Goal: Task Accomplishment & Management: Complete application form

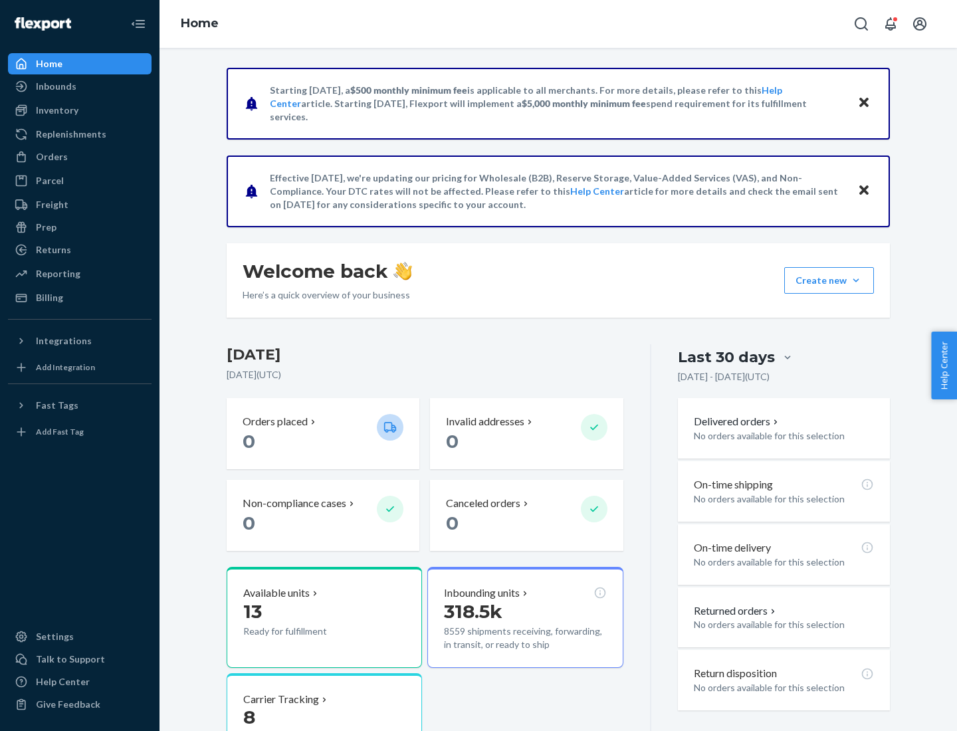
click at [856, 281] on button "Create new Create new inbound Create new order Create new product" at bounding box center [829, 280] width 90 height 27
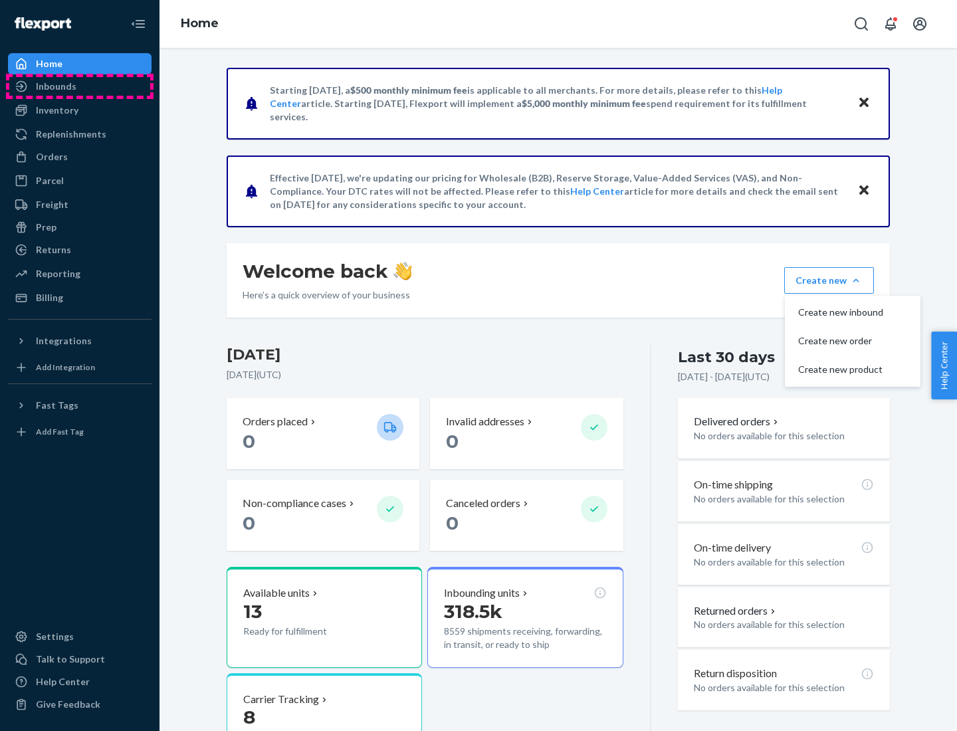
click at [80, 86] on div "Inbounds" at bounding box center [79, 86] width 141 height 19
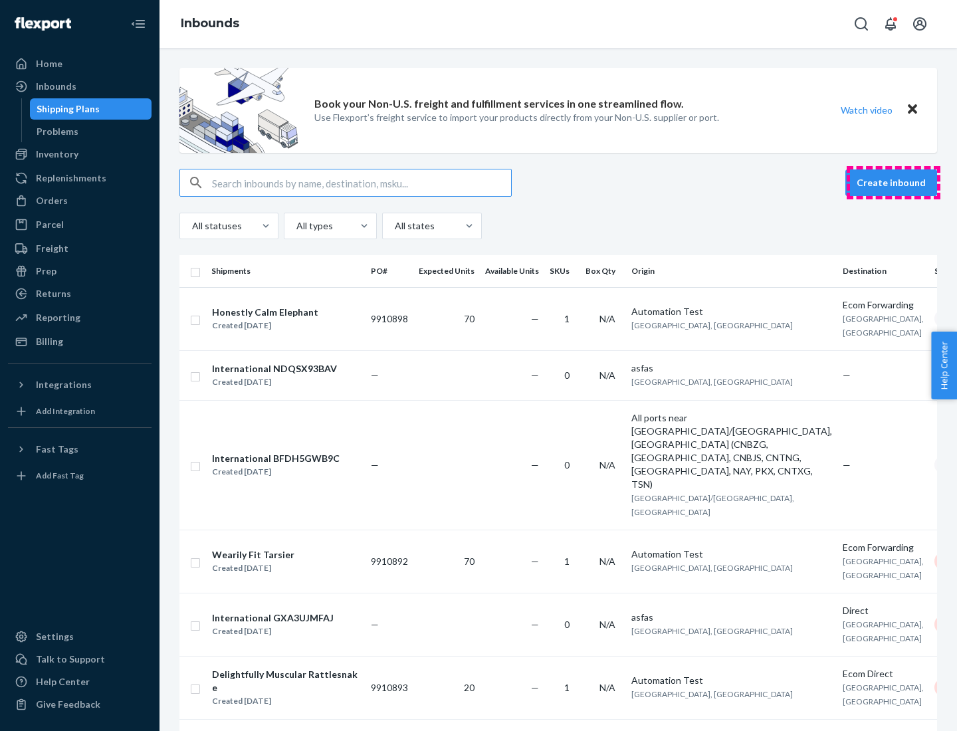
click at [893, 183] on button "Create inbound" at bounding box center [892, 183] width 92 height 27
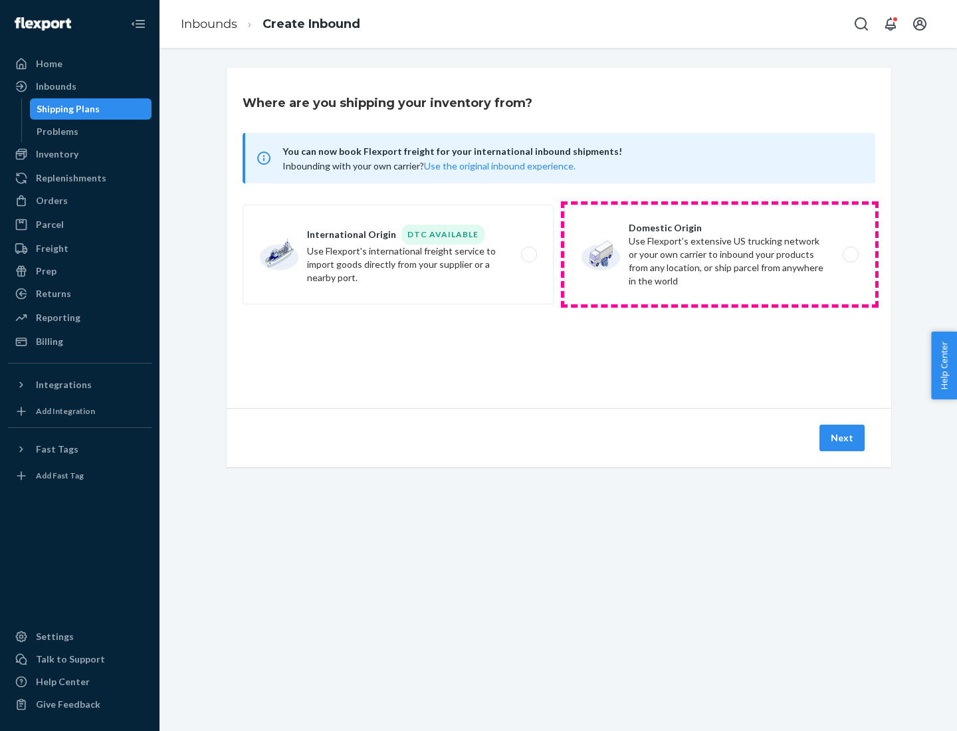
click at [720, 255] on label "Domestic Origin Use Flexport’s extensive US trucking network or your own carrie…" at bounding box center [719, 255] width 311 height 100
click at [850, 255] on input "Domestic Origin Use Flexport’s extensive US trucking network or your own carrie…" at bounding box center [854, 255] width 9 height 9
radio input "true"
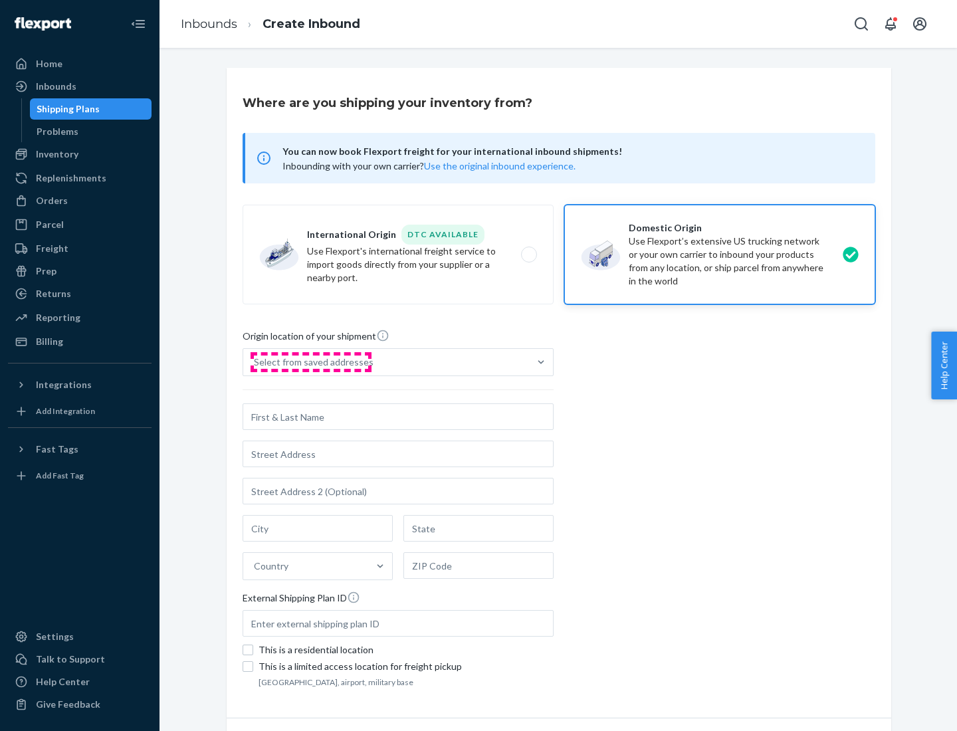
click at [310, 362] on div "Select from saved addresses" at bounding box center [314, 362] width 120 height 13
click at [255, 362] on input "Select from saved addresses" at bounding box center [254, 362] width 1 height 13
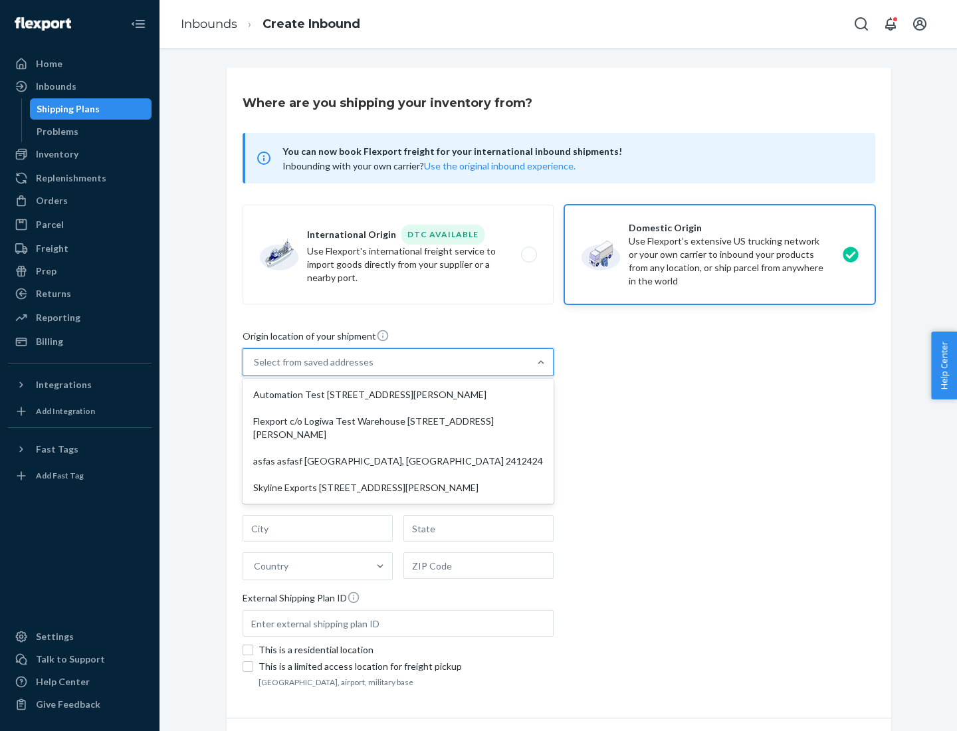
scroll to position [5, 0]
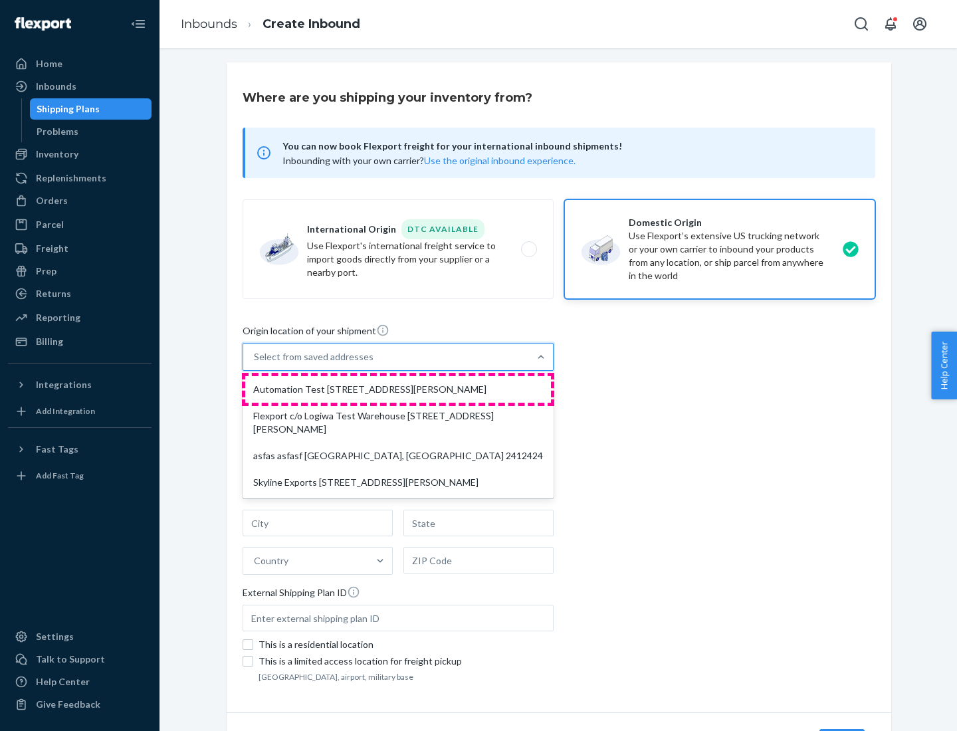
click at [398, 390] on div "Automation Test [STREET_ADDRESS][PERSON_NAME]" at bounding box center [398, 389] width 306 height 27
click at [255, 364] on input "option Automation Test [STREET_ADDRESS][PERSON_NAME] focused, 1 of 4. 4 results…" at bounding box center [254, 356] width 1 height 13
type input "Automation Test"
type input "9th Floor"
type input "[GEOGRAPHIC_DATA]"
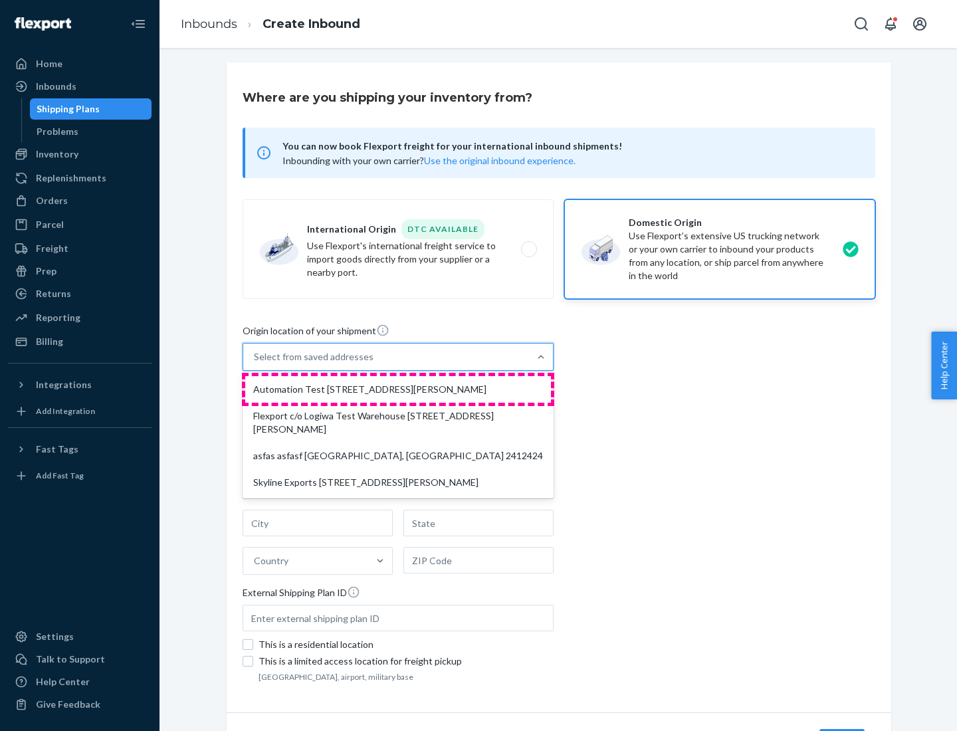
type input "CA"
type input "94104"
type input "[STREET_ADDRESS][PERSON_NAME]"
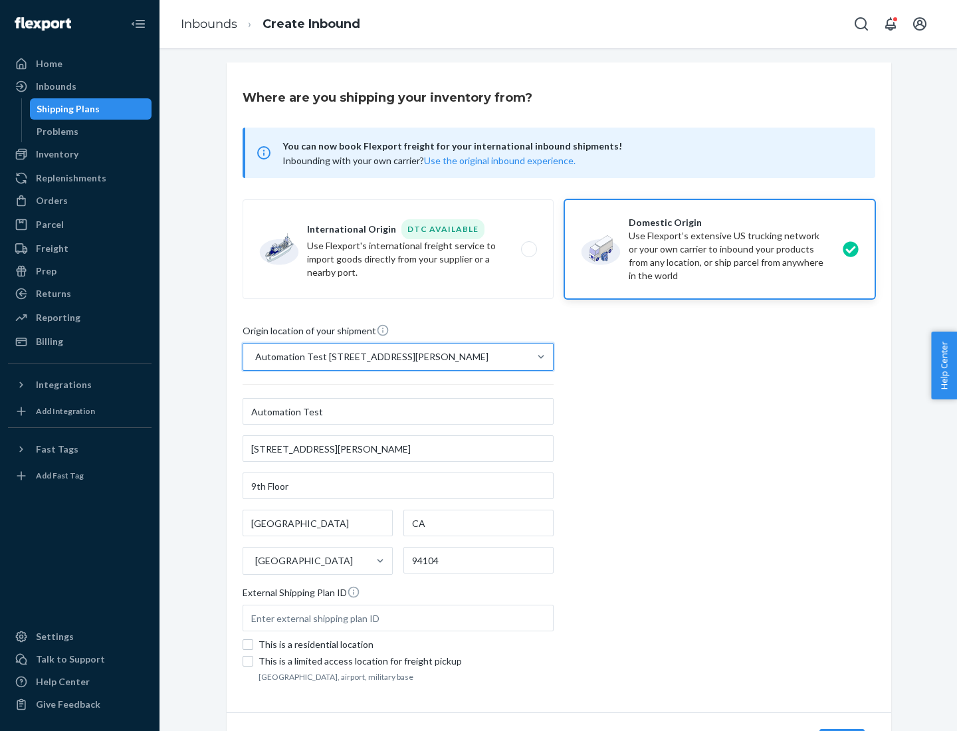
scroll to position [78, 0]
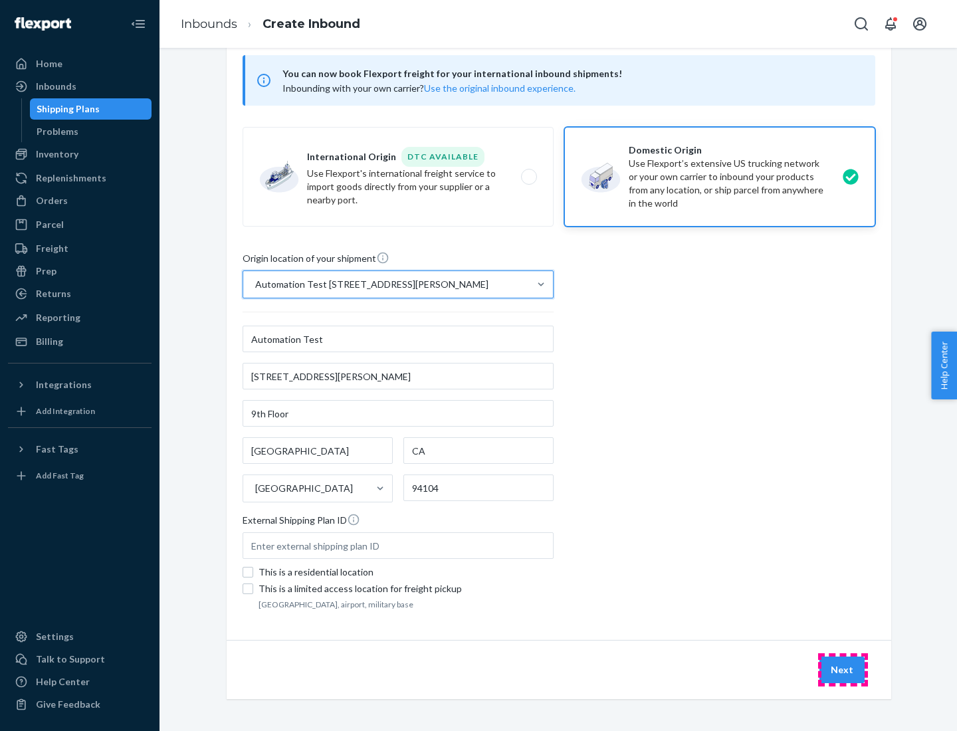
click at [843, 670] on button "Next" at bounding box center [842, 670] width 45 height 27
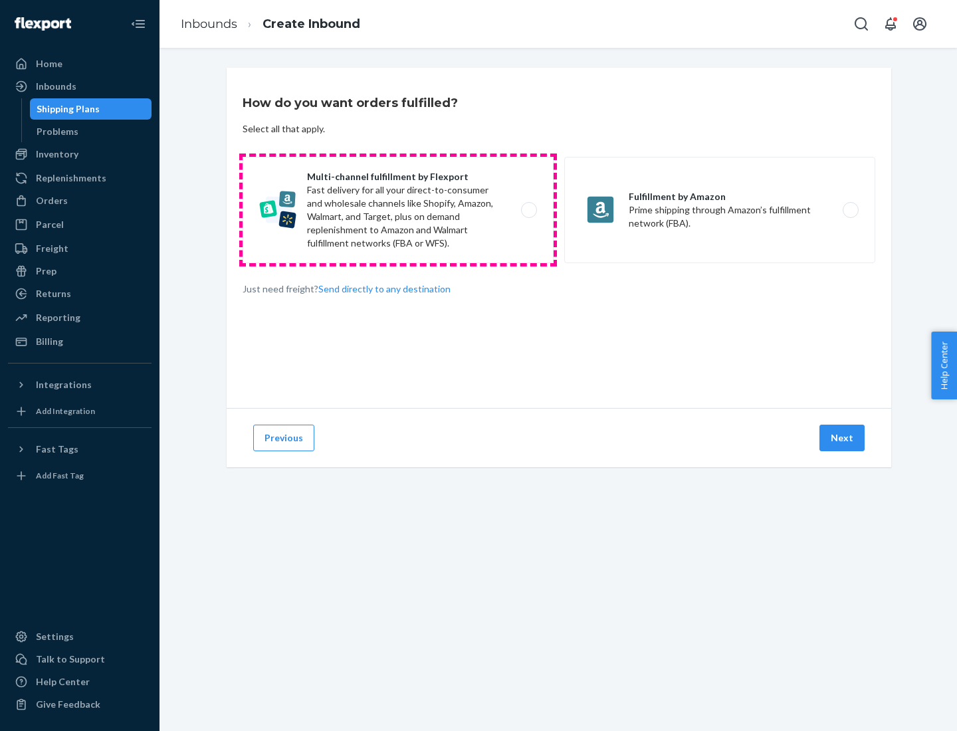
click at [398, 210] on label "Multi-channel fulfillment by Flexport Fast delivery for all your direct-to-cons…" at bounding box center [398, 210] width 311 height 106
click at [528, 210] on input "Multi-channel fulfillment by Flexport Fast delivery for all your direct-to-cons…" at bounding box center [532, 210] width 9 height 9
radio input "true"
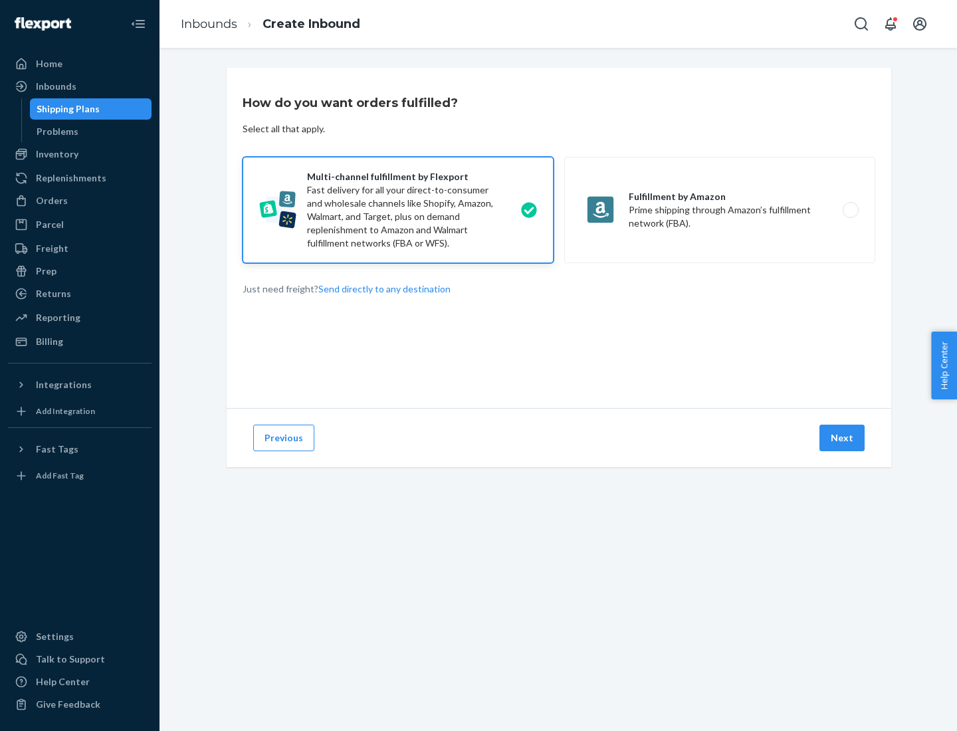
click at [843, 438] on button "Next" at bounding box center [842, 438] width 45 height 27
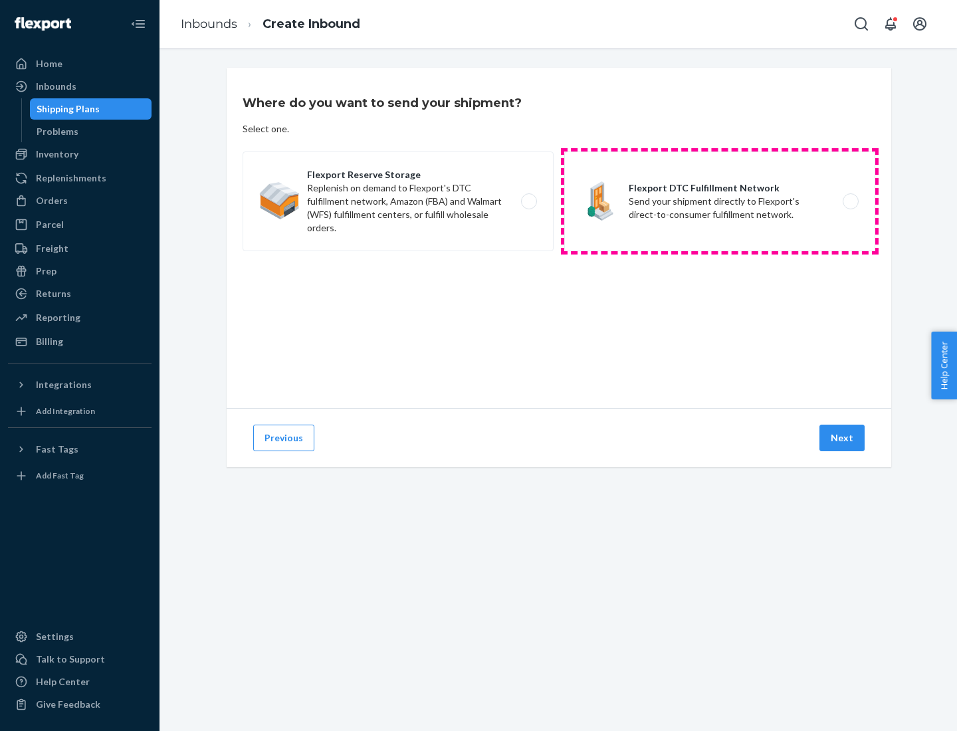
click at [720, 201] on label "Flexport DTC Fulfillment Network Send your shipment directly to Flexport's dire…" at bounding box center [719, 202] width 311 height 100
click at [850, 201] on input "Flexport DTC Fulfillment Network Send your shipment directly to Flexport's dire…" at bounding box center [854, 201] width 9 height 9
radio input "true"
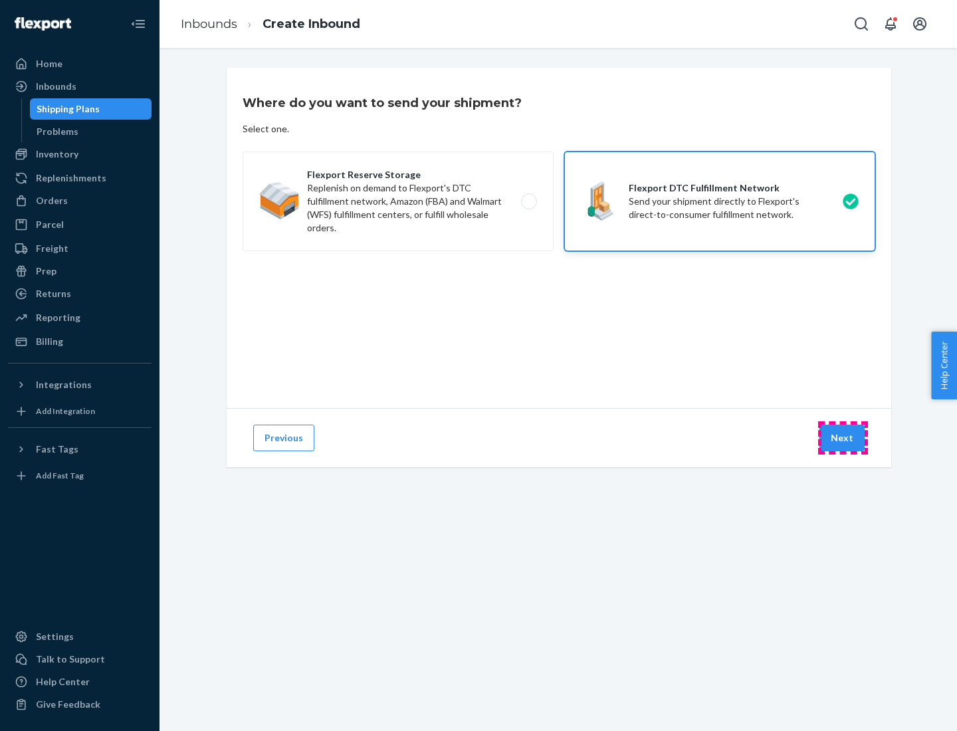
click at [843, 438] on button "Next" at bounding box center [842, 438] width 45 height 27
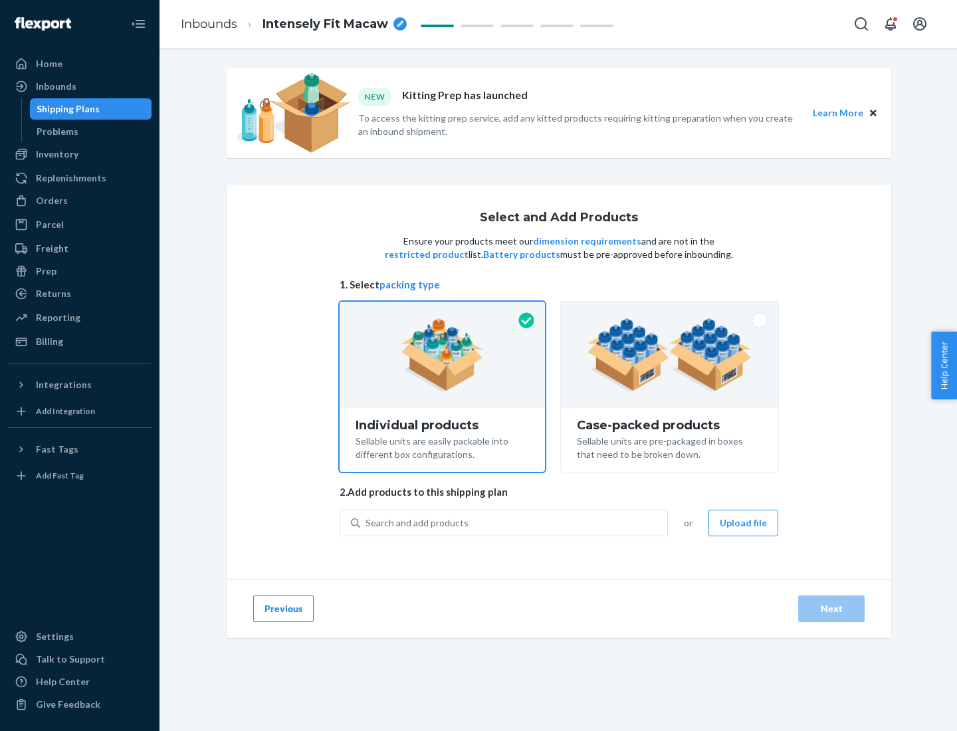
click at [670, 355] on img at bounding box center [670, 354] width 166 height 73
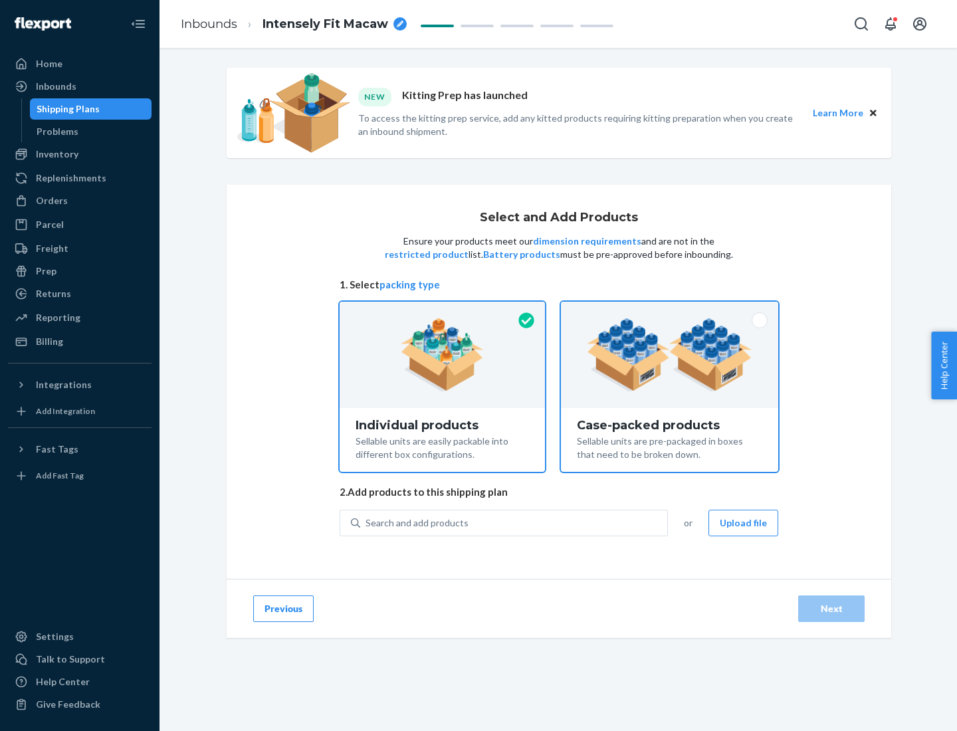
click at [670, 310] on input "Case-packed products Sellable units are pre-packaged in boxes that need to be b…" at bounding box center [669, 306] width 9 height 9
radio input "true"
radio input "false"
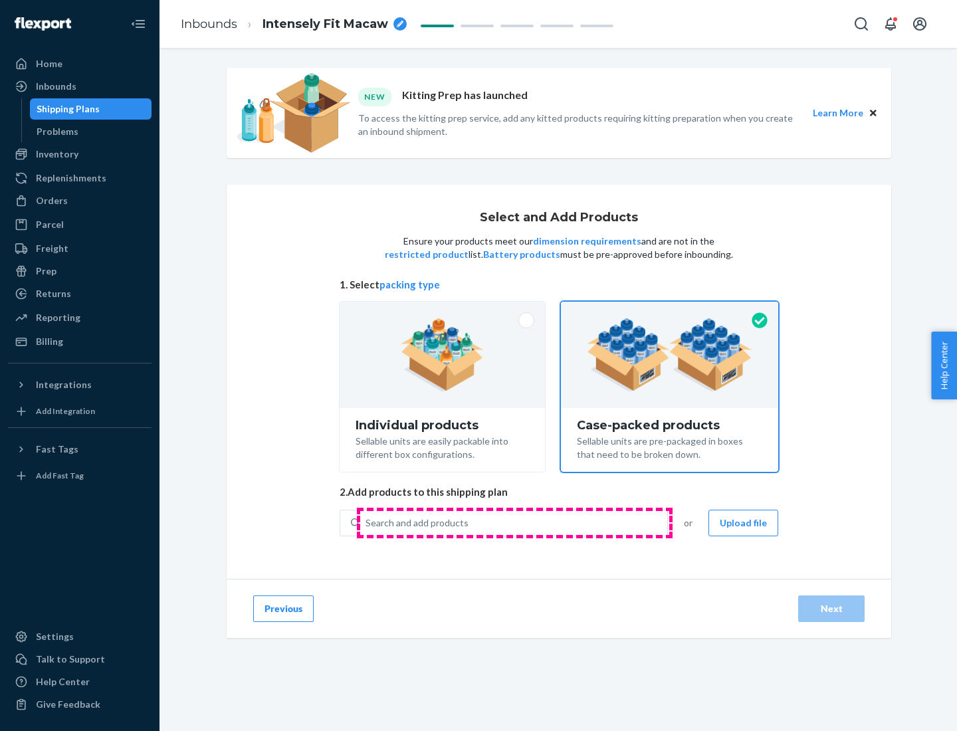
click at [515, 523] on div "Search and add products" at bounding box center [513, 523] width 307 height 24
click at [367, 523] on input "Search and add products" at bounding box center [366, 523] width 1 height 13
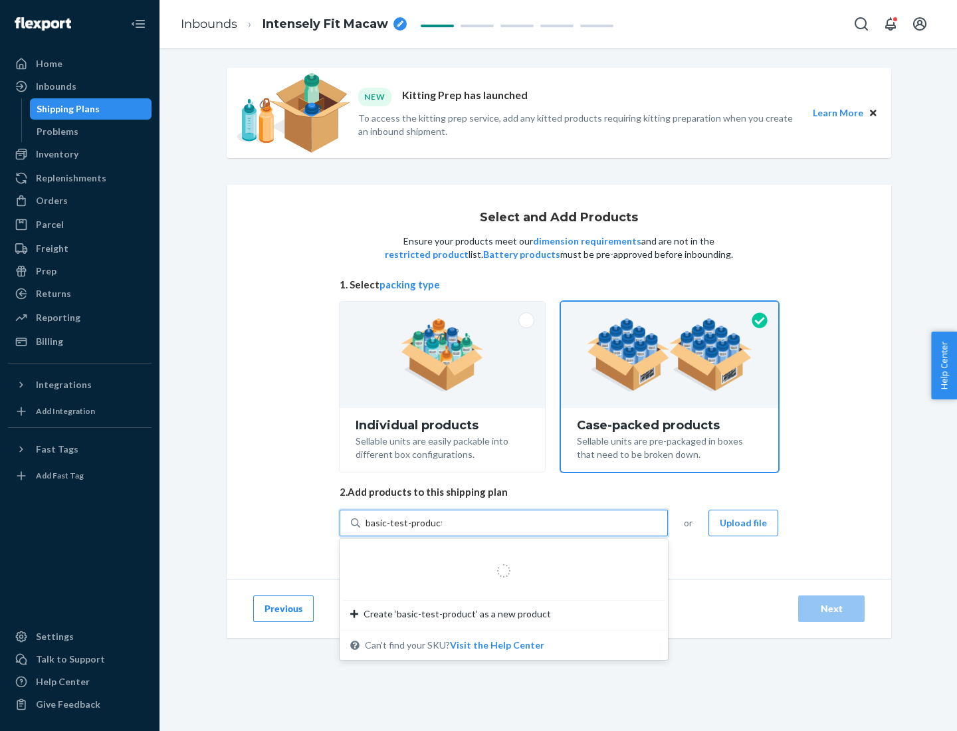
type input "basic-test-product-1"
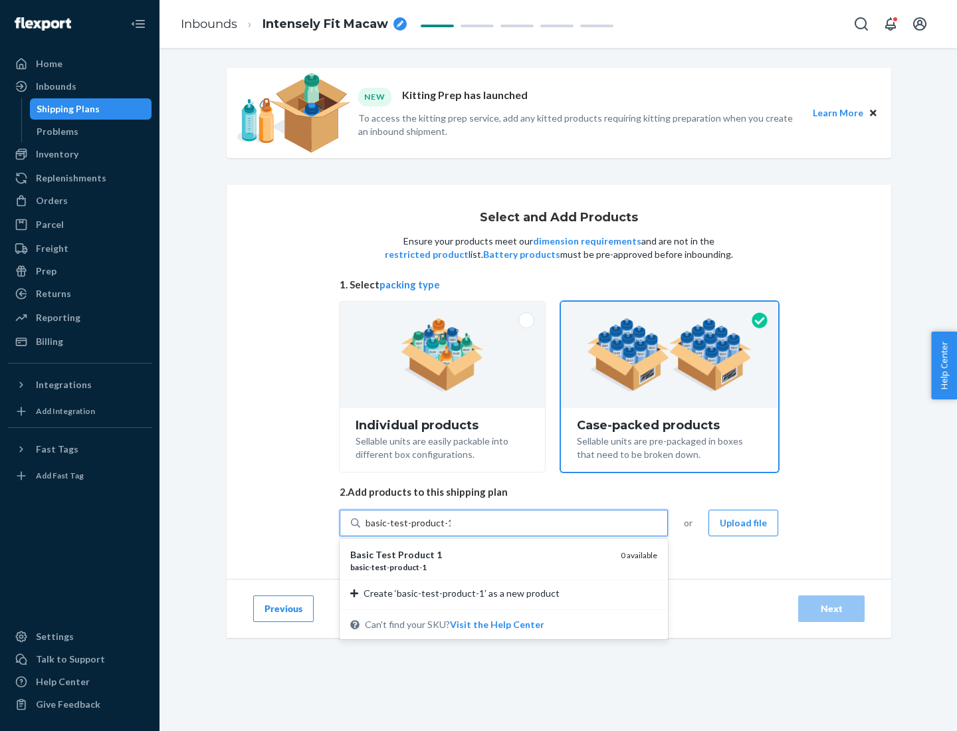
click at [481, 567] on div "basic - test - product - 1" at bounding box center [480, 567] width 260 height 11
click at [451, 530] on input "basic-test-product-1" at bounding box center [408, 523] width 85 height 13
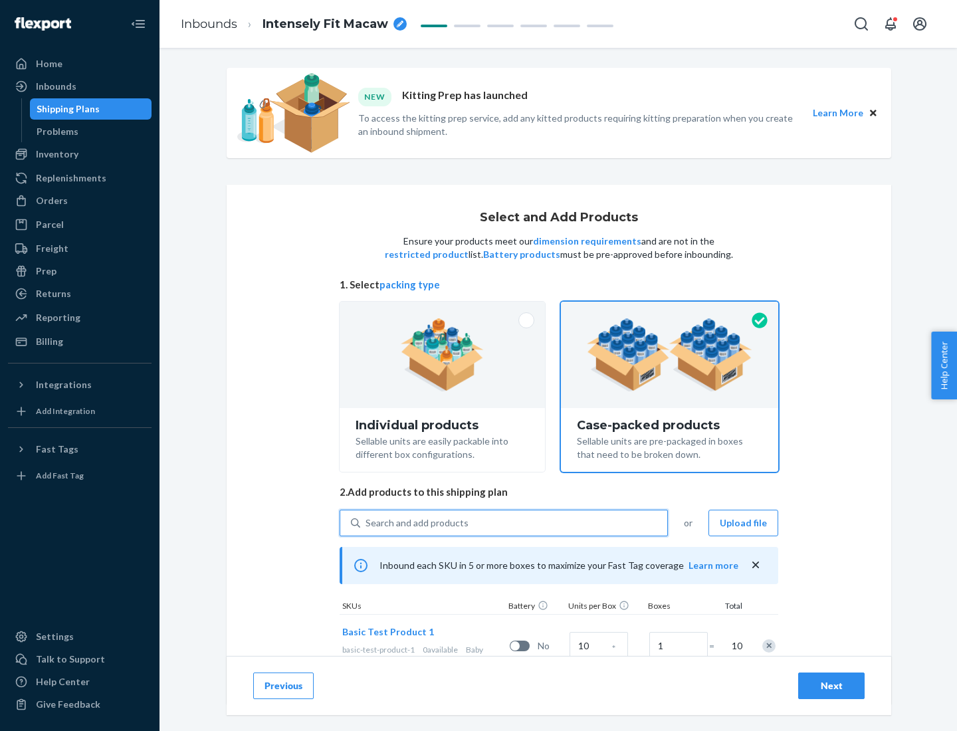
scroll to position [48, 0]
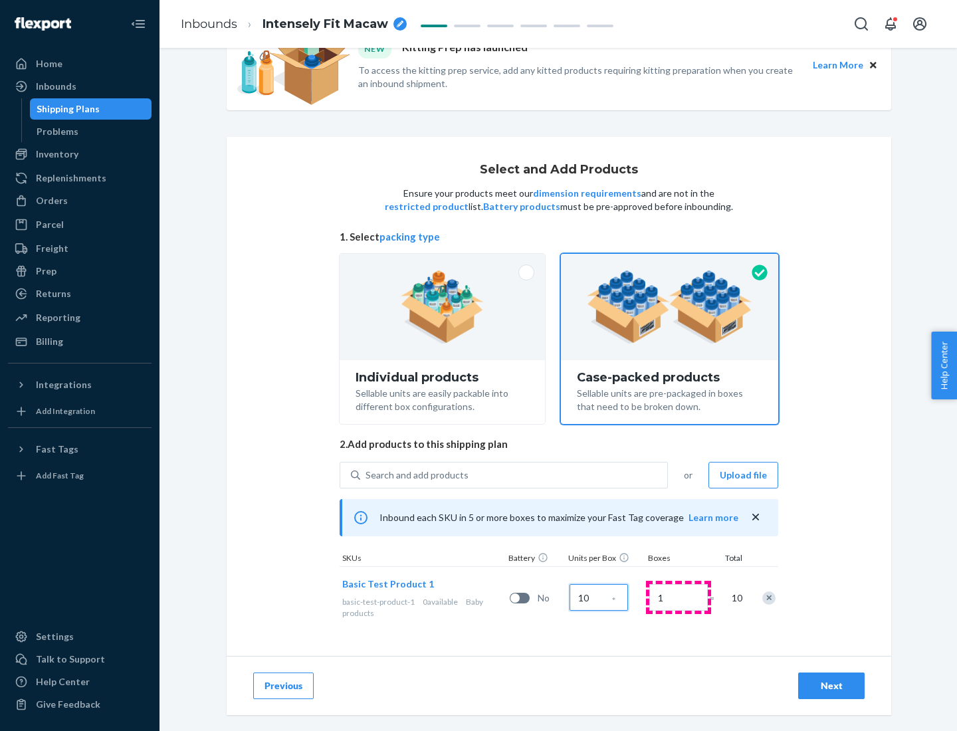
type input "10"
type input "7"
click at [832, 686] on div "Next" at bounding box center [832, 685] width 44 height 13
radio input "true"
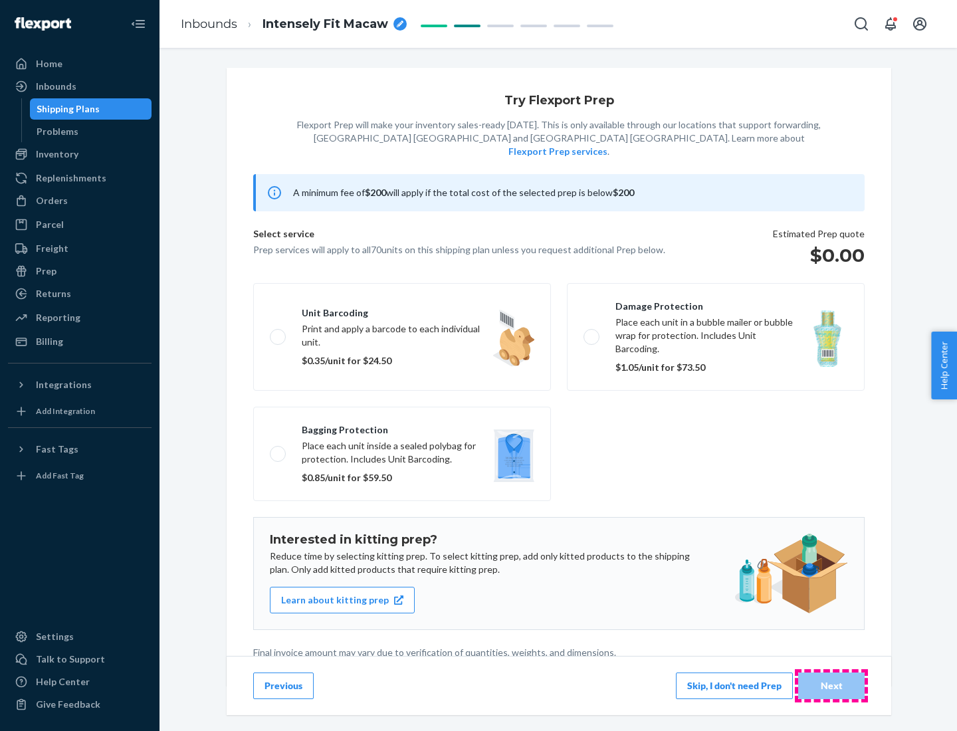
scroll to position [3, 0]
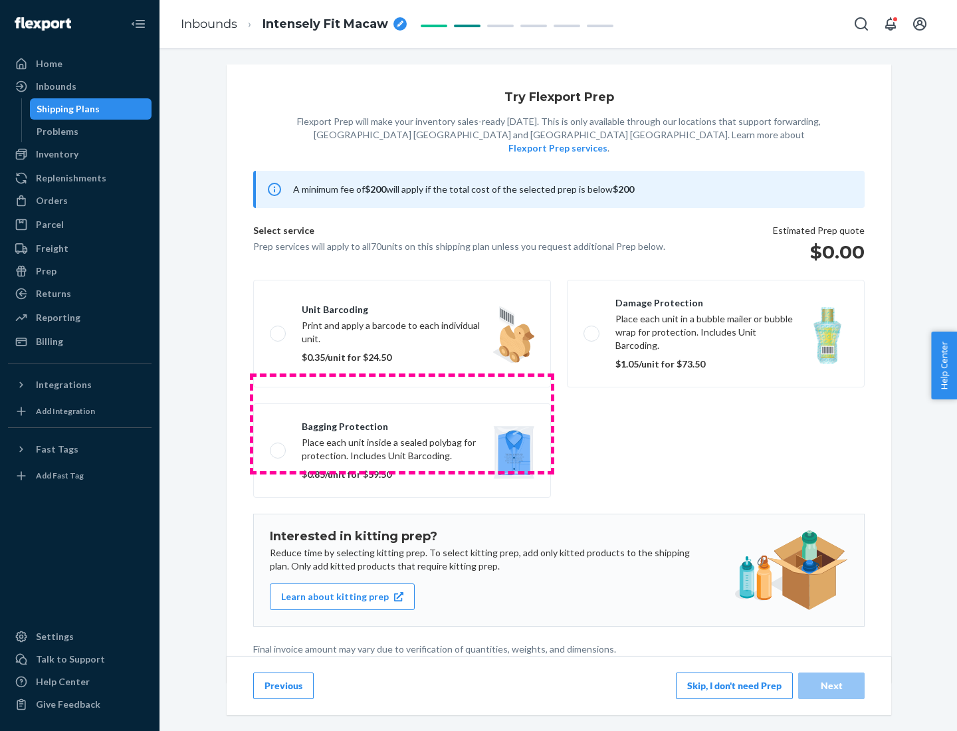
click at [402, 423] on label "Bagging protection Place each unit inside a sealed polybag for protection. Incl…" at bounding box center [402, 451] width 298 height 94
click at [279, 446] on input "Bagging protection Place each unit inside a sealed polybag for protection. Incl…" at bounding box center [274, 450] width 9 height 9
checkbox input "true"
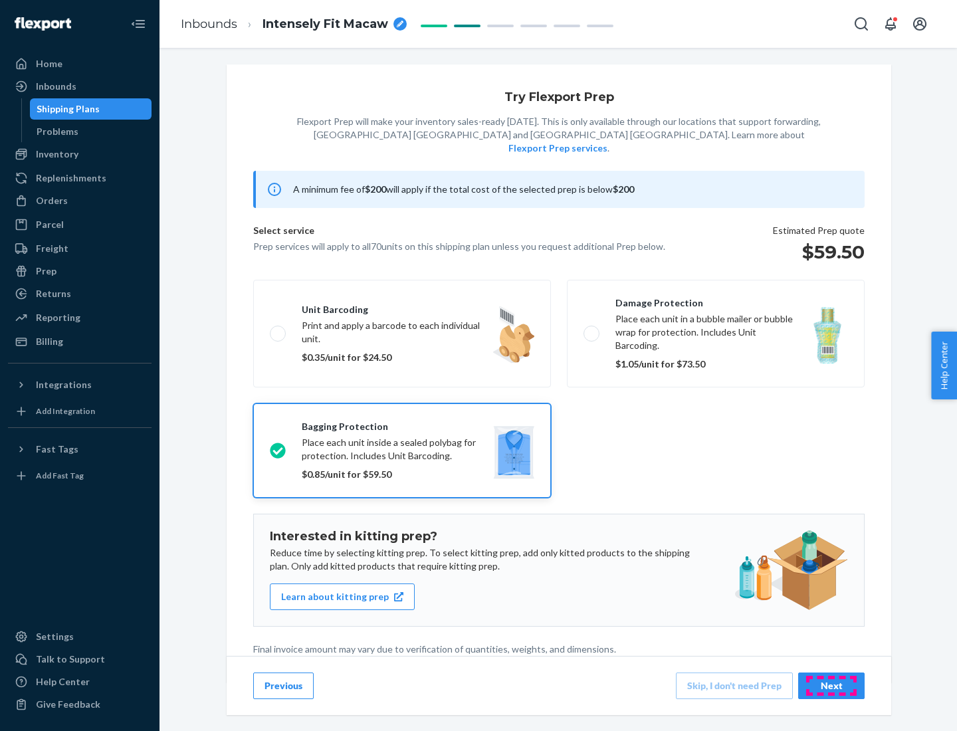
click at [832, 685] on div "Next" at bounding box center [832, 685] width 44 height 13
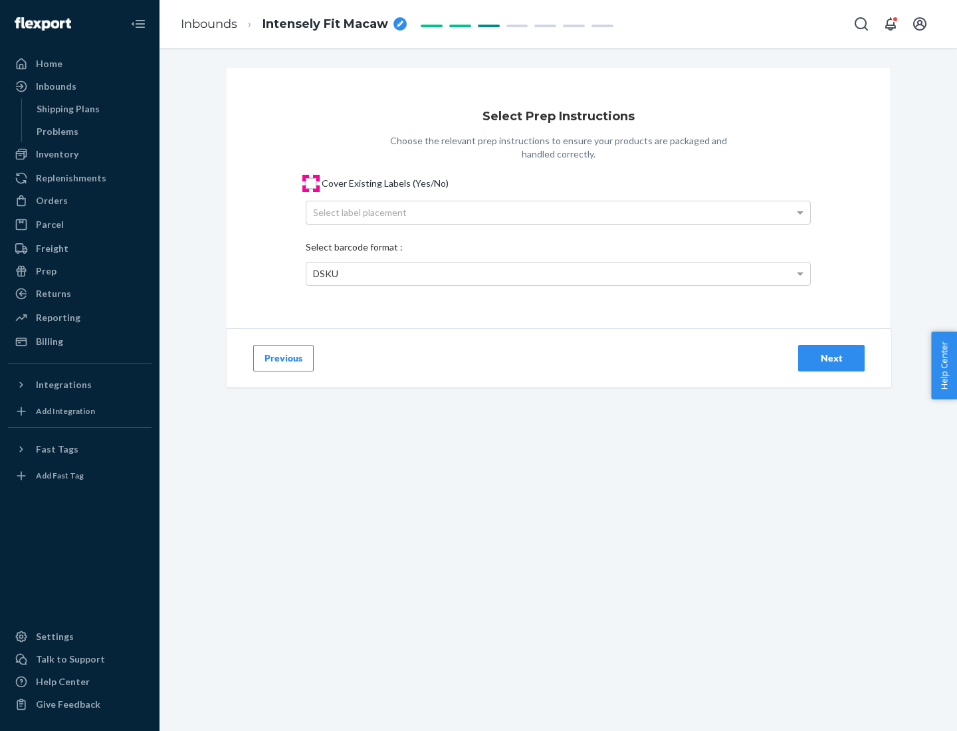
click at [311, 183] on input "Cover Existing Labels (Yes/No)" at bounding box center [311, 183] width 11 height 11
checkbox input "true"
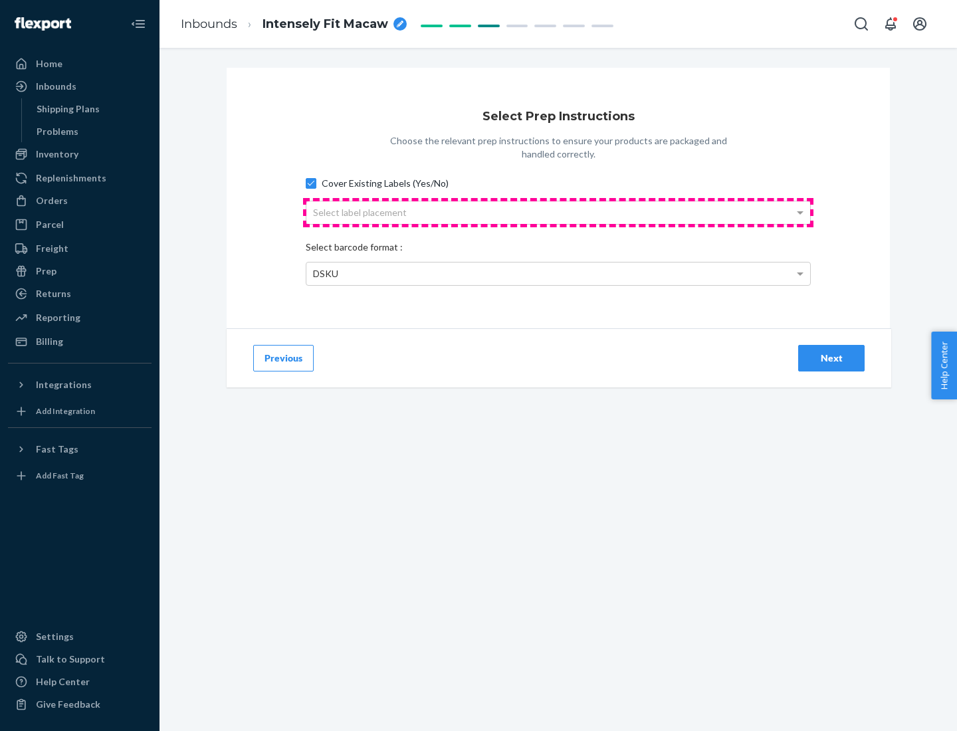
click at [558, 212] on div "Select label placement" at bounding box center [558, 212] width 504 height 23
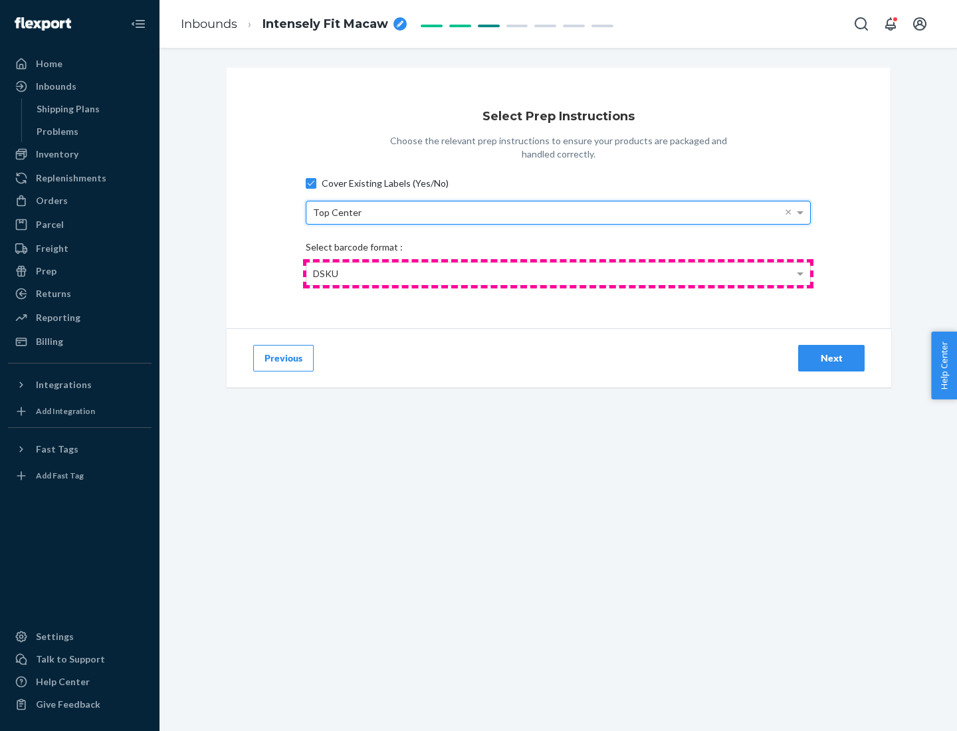
click at [558, 273] on div "DSKU" at bounding box center [558, 274] width 504 height 23
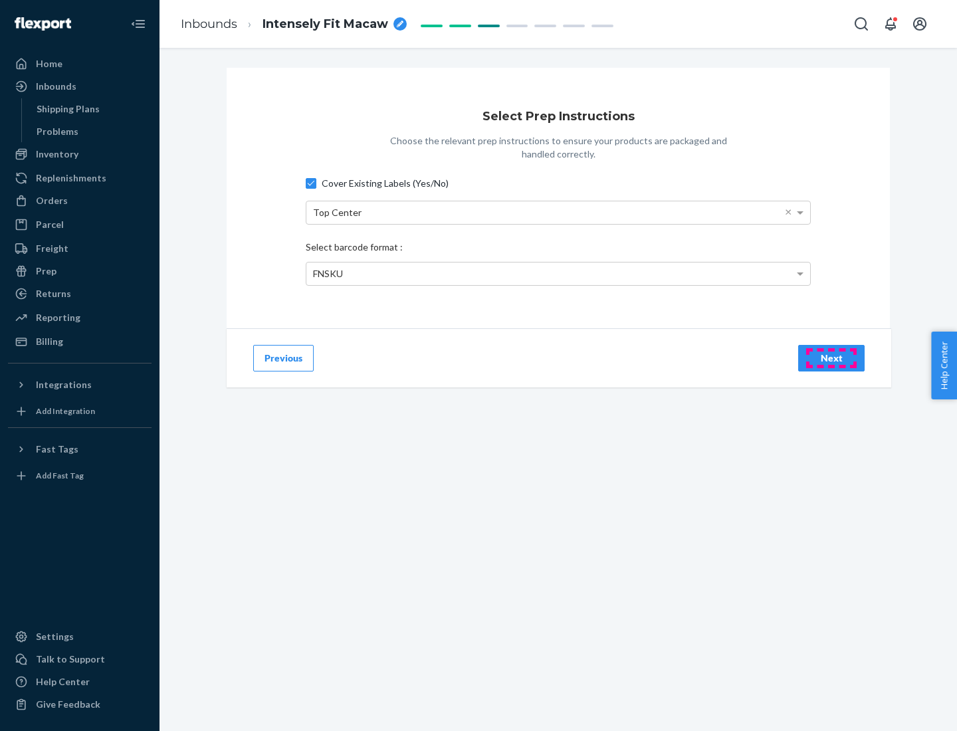
click at [832, 358] on div "Next" at bounding box center [832, 358] width 44 height 13
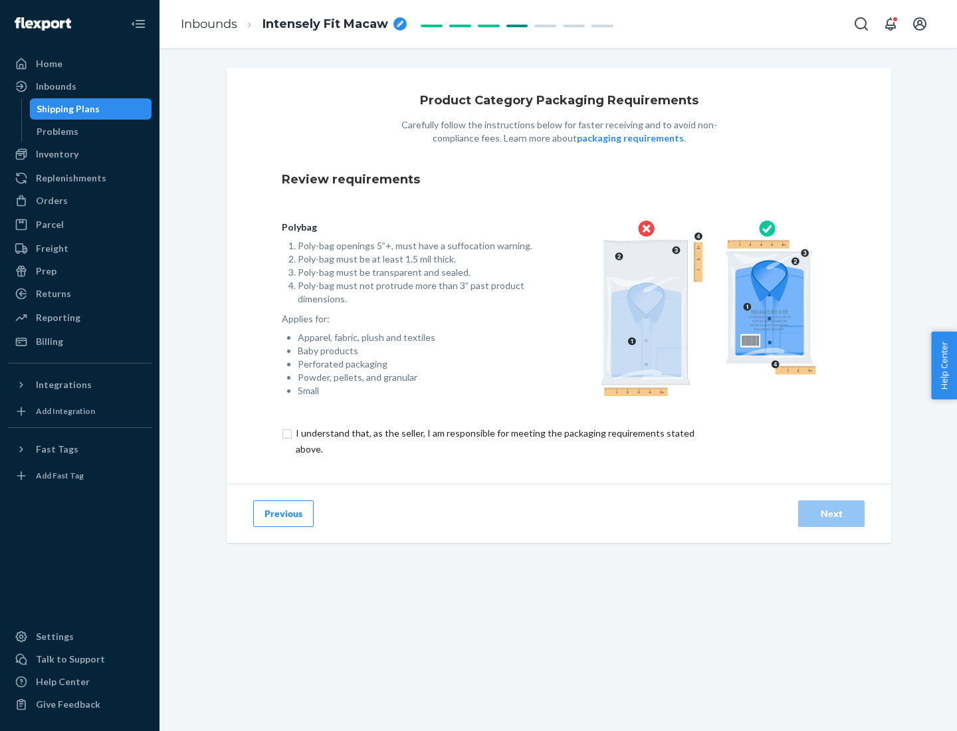
click at [494, 441] on input "checkbox" at bounding box center [503, 441] width 442 height 32
checkbox input "true"
click at [832, 513] on div "Next" at bounding box center [832, 513] width 44 height 13
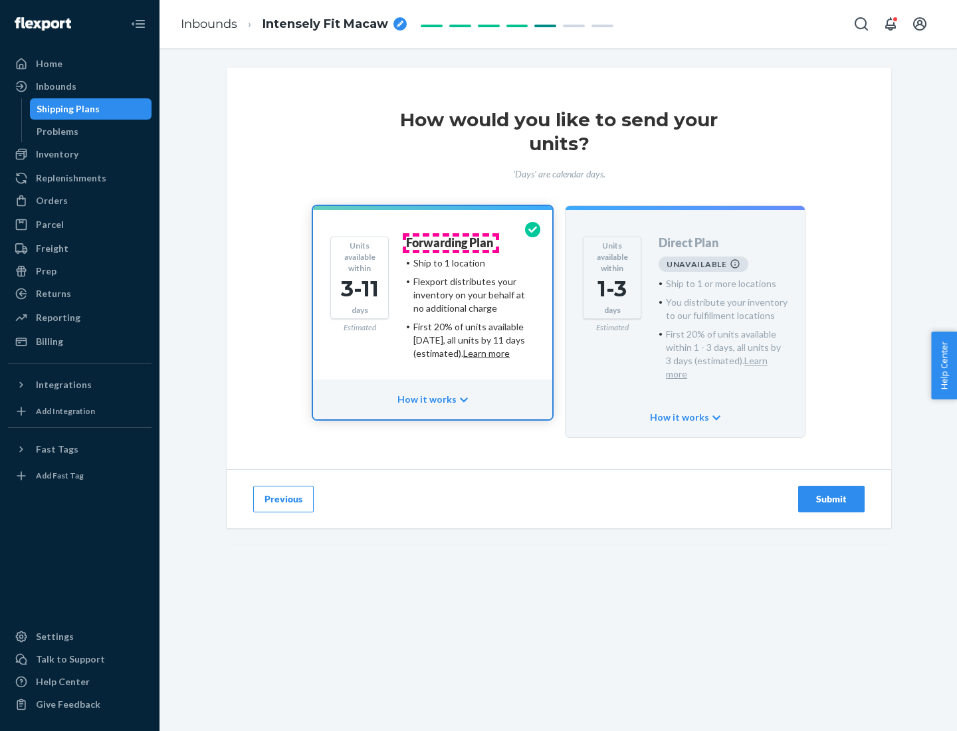
click at [451, 243] on h4 "Forwarding Plan" at bounding box center [449, 243] width 87 height 13
click at [832, 493] on div "Submit" at bounding box center [832, 499] width 44 height 13
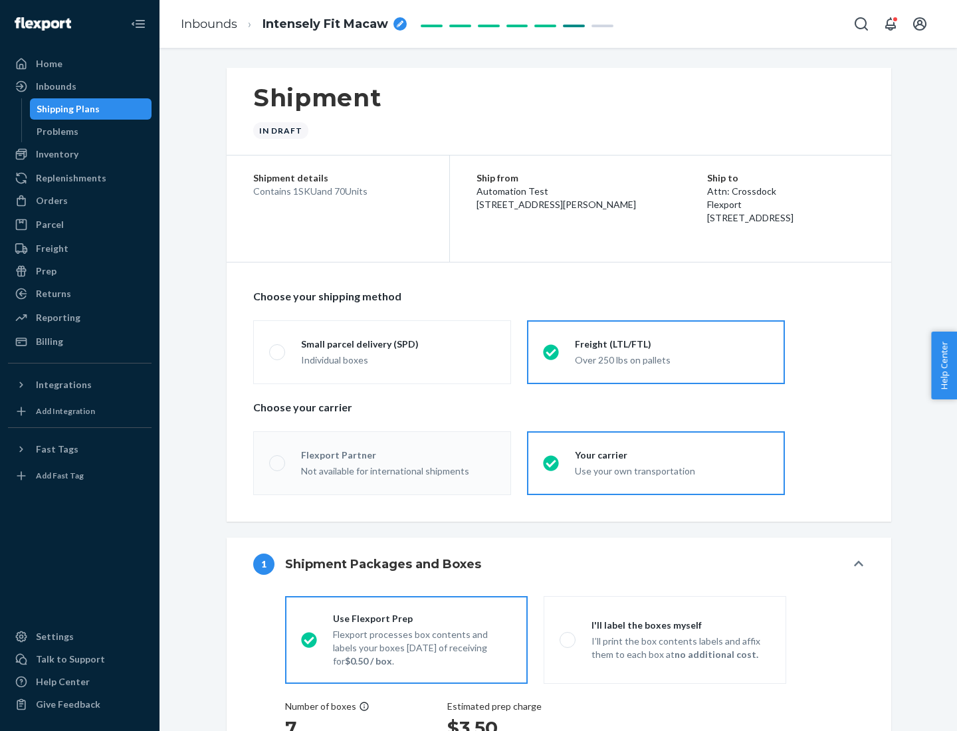
radio input "true"
radio input "false"
radio input "true"
radio input "false"
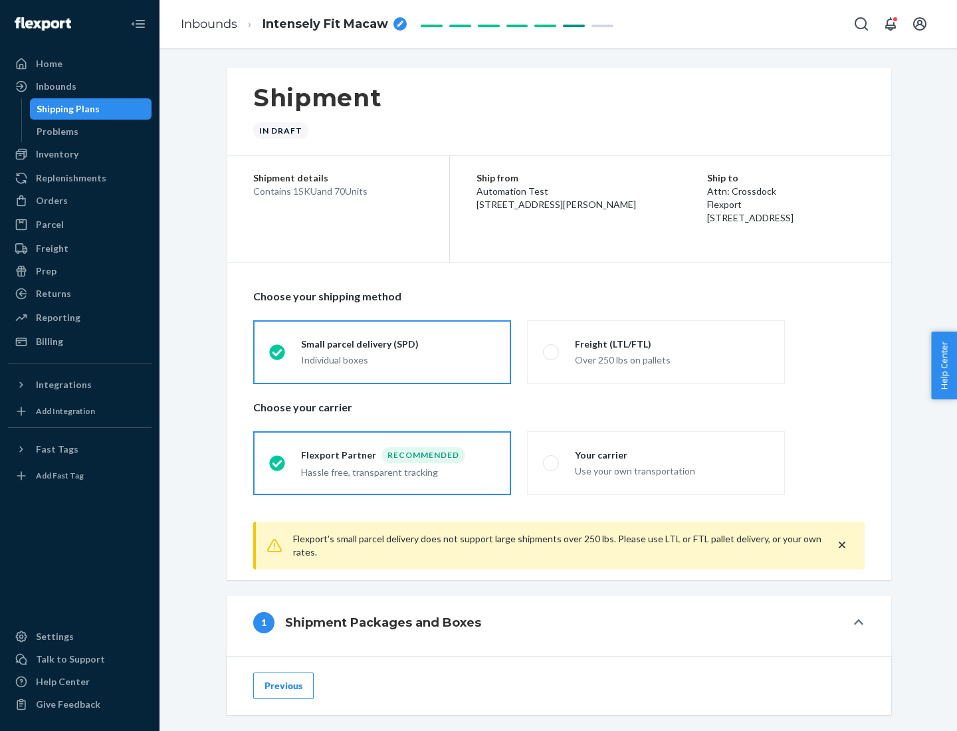
click at [656, 352] on div "Over 250 lbs on pallets" at bounding box center [672, 359] width 194 height 16
click at [552, 352] on input "Freight (LTL/FTL) Over 250 lbs on pallets" at bounding box center [547, 352] width 9 height 9
radio input "true"
radio input "false"
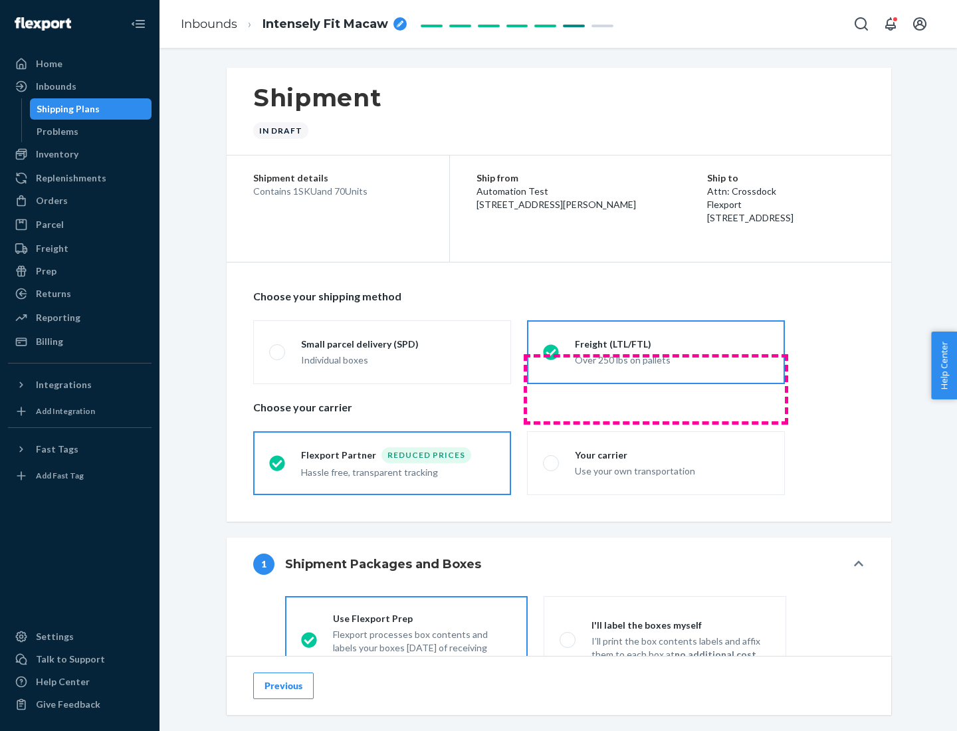
scroll to position [74, 0]
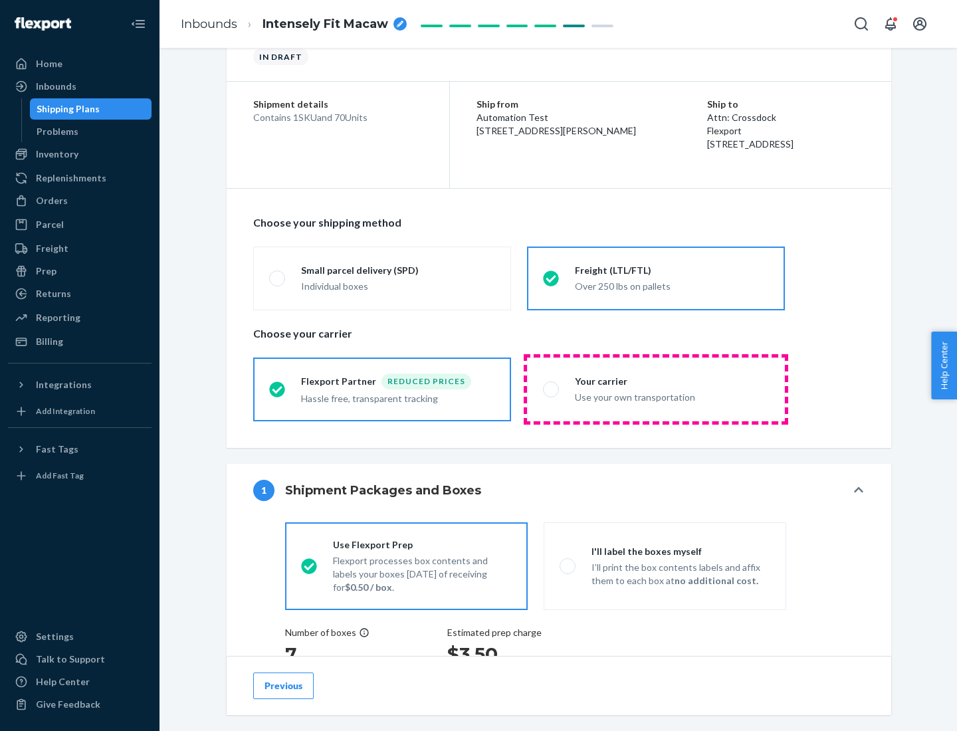
click at [656, 389] on div "Use your own transportation" at bounding box center [672, 396] width 194 height 16
click at [552, 389] on input "Your carrier Use your own transportation" at bounding box center [547, 389] width 9 height 9
radio input "true"
radio input "false"
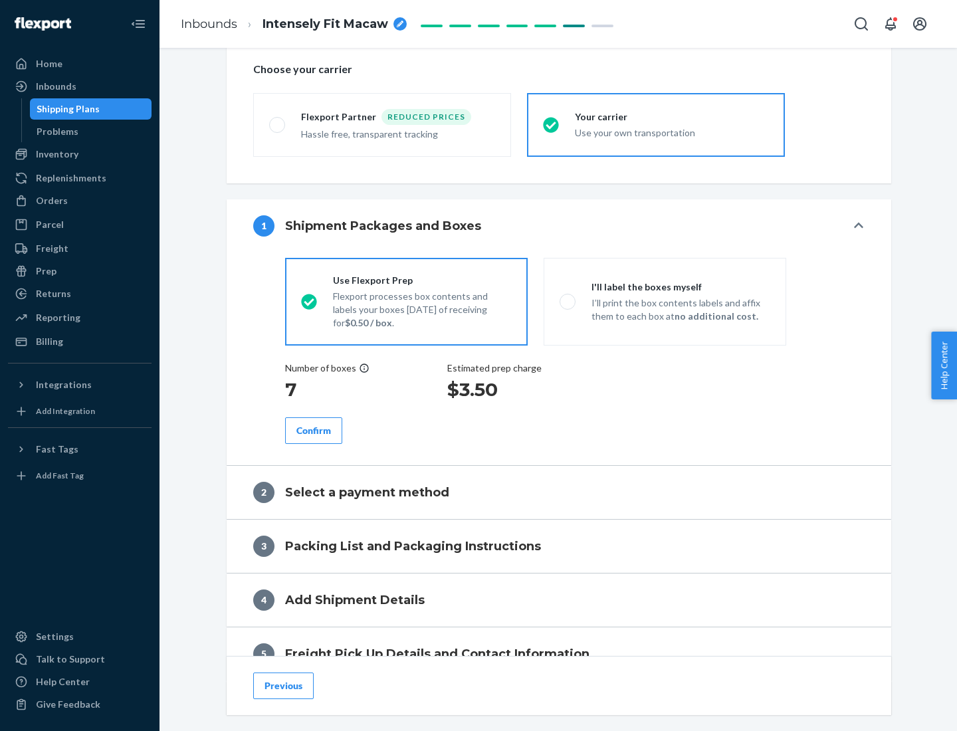
scroll to position [251, 0]
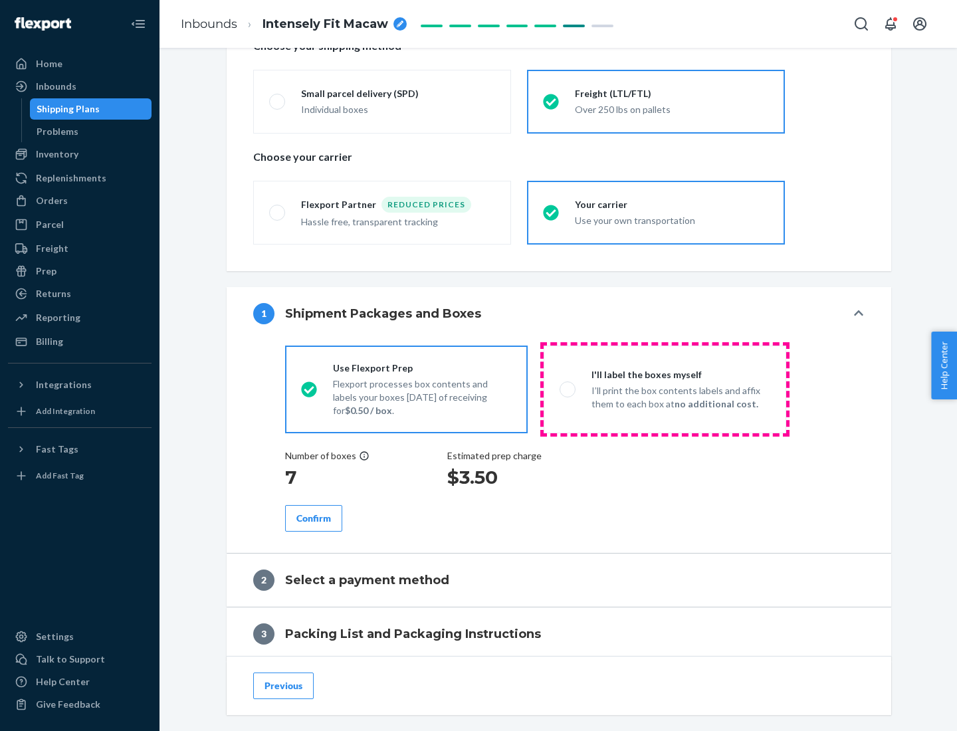
click at [665, 389] on p "I’ll print the box contents labels and affix them to each box at no additional …" at bounding box center [681, 397] width 179 height 27
click at [568, 389] on input "I'll label the boxes myself I’ll print the box contents labels and affix them t…" at bounding box center [564, 389] width 9 height 9
radio input "true"
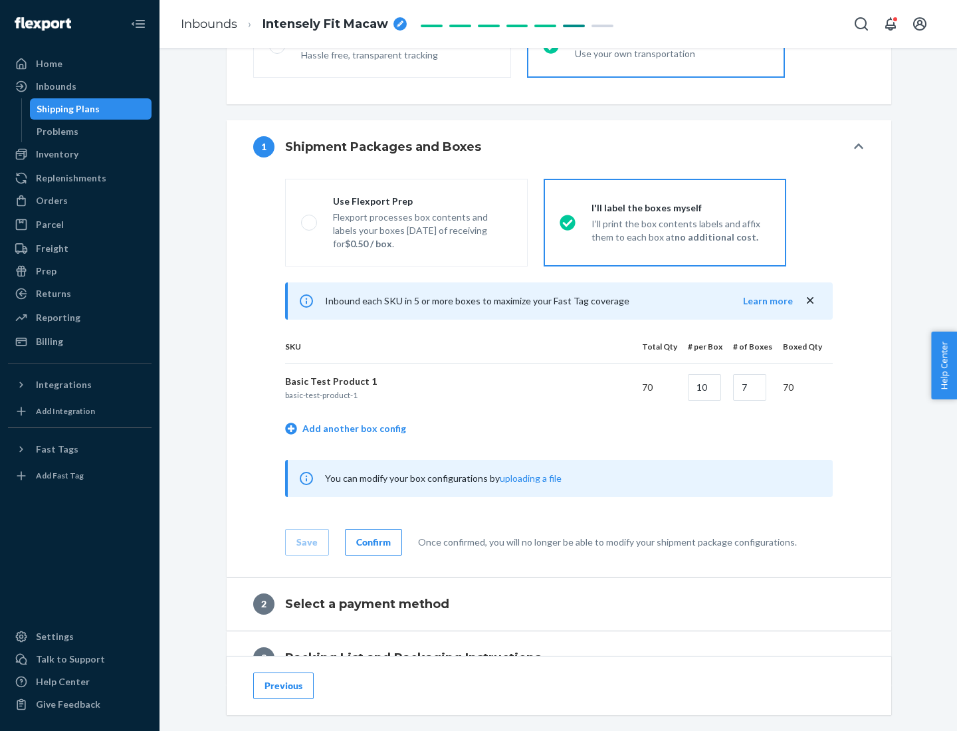
scroll to position [229, 0]
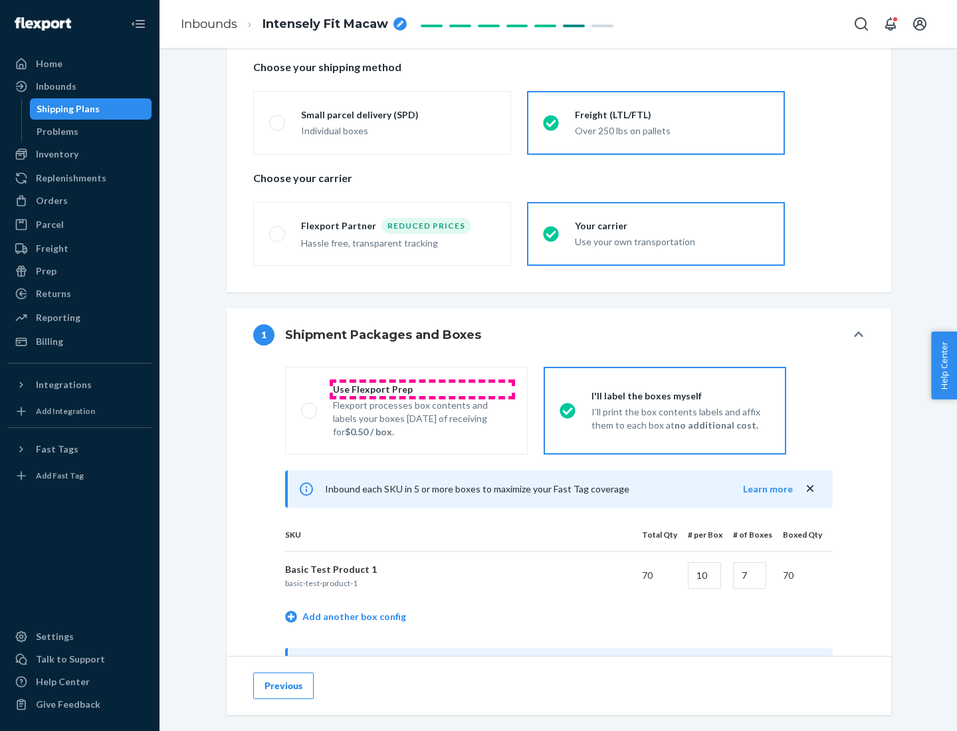
click at [422, 389] on div "Use Flexport Prep" at bounding box center [422, 389] width 179 height 13
click at [310, 406] on input "Use Flexport Prep Flexport processes box contents and labels your boxes [DATE] …" at bounding box center [305, 410] width 9 height 9
radio input "true"
radio input "false"
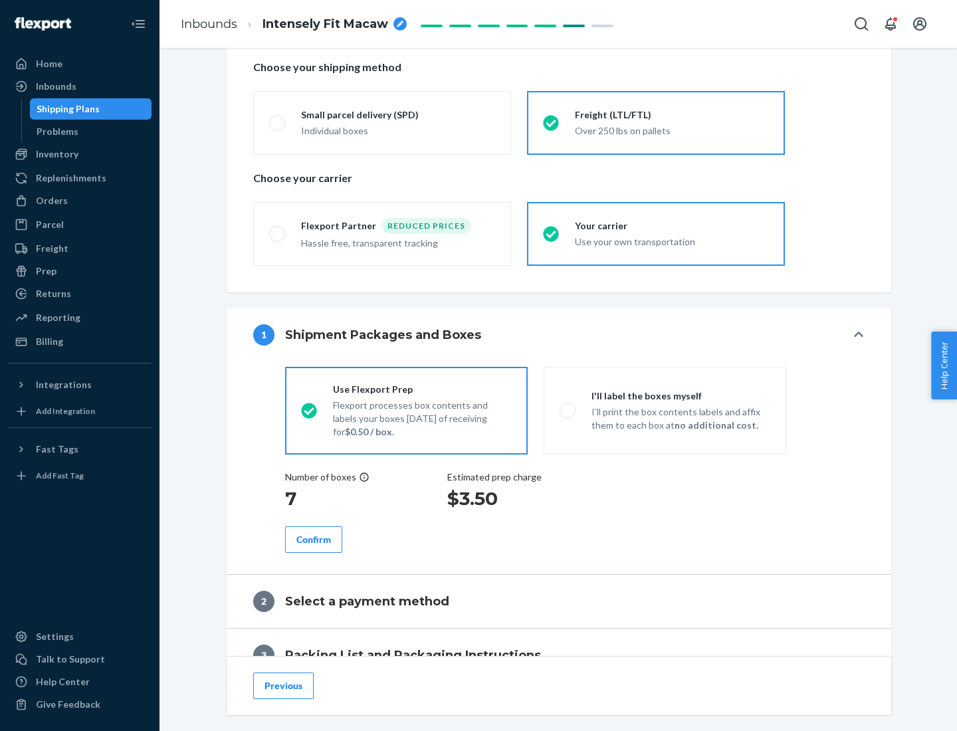
scroll to position [380, 0]
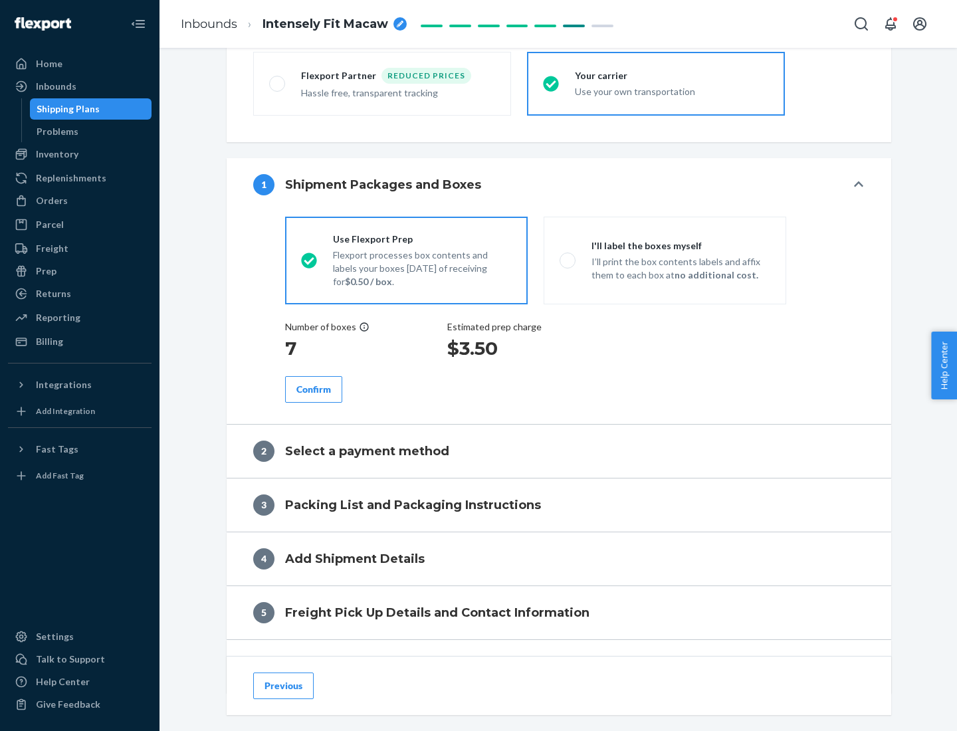
click at [314, 389] on div "Confirm" at bounding box center [313, 389] width 35 height 13
radio input "false"
